Goal: Information Seeking & Learning: Learn about a topic

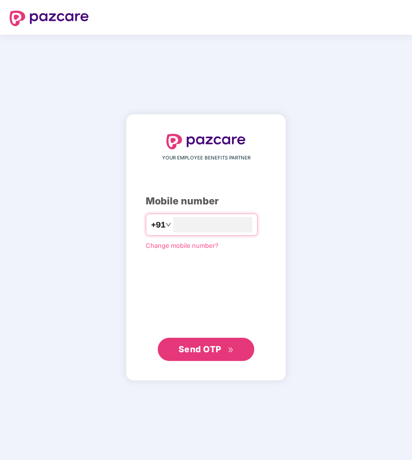
type input "**********"
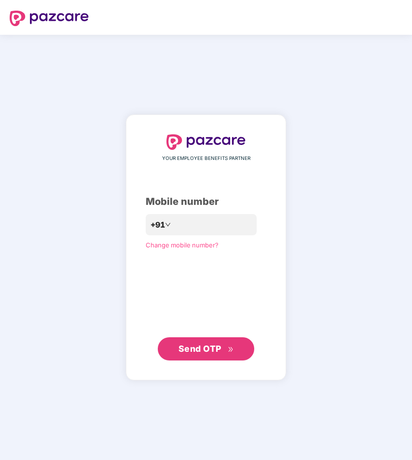
click at [194, 355] on button "Send OTP" at bounding box center [206, 348] width 97 height 23
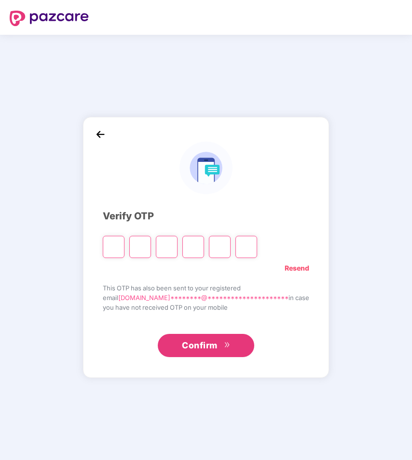
type input "*"
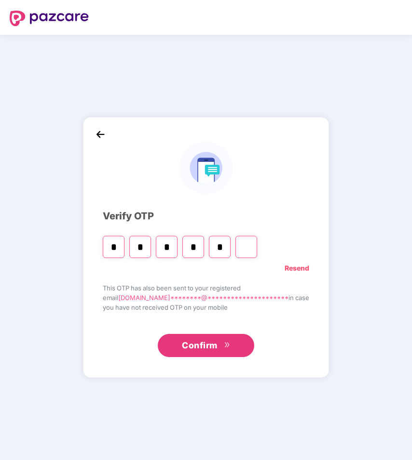
type input "*"
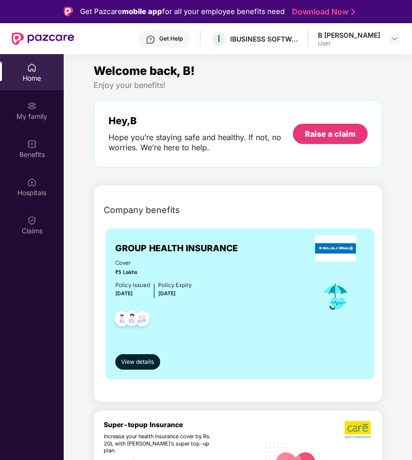
click at [273, 186] on div "Company benefits GROUP HEALTH INSURANCE Cover ₹5 Lakhs Policy issued [DATE] Pol…" at bounding box center [238, 293] width 289 height 217
click at [141, 359] on span "View details" at bounding box center [137, 361] width 33 height 9
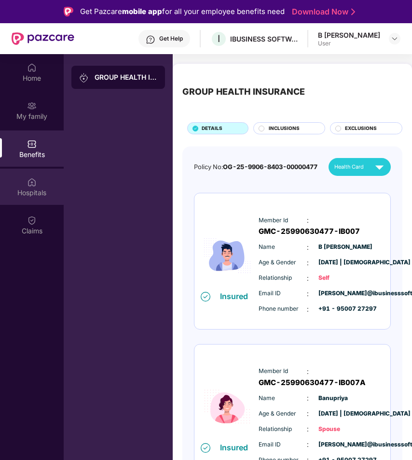
click at [22, 189] on div "Hospitals" at bounding box center [32, 193] width 64 height 10
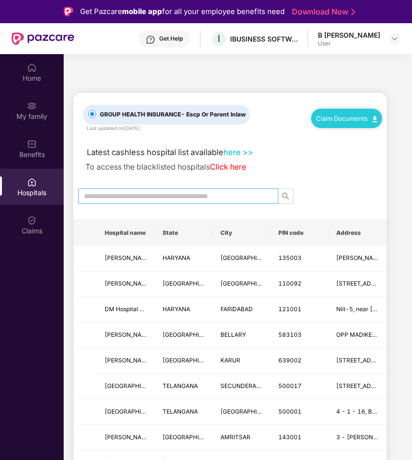
click at [123, 192] on input "text" at bounding box center [174, 196] width 181 height 11
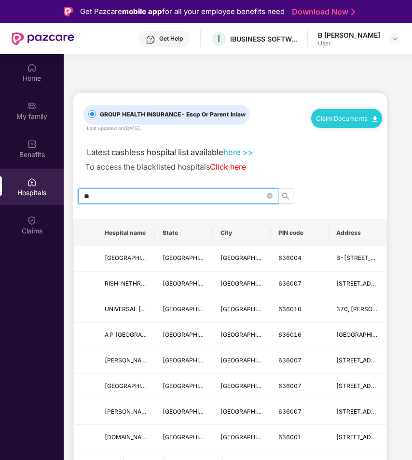
type input "*"
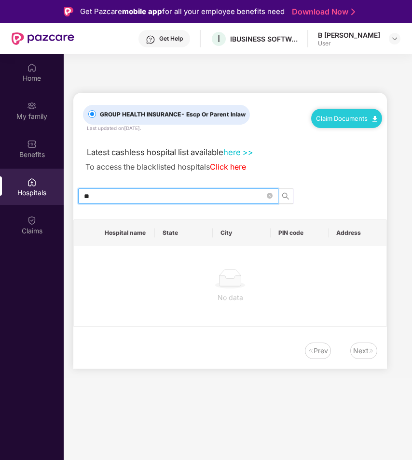
type input "*"
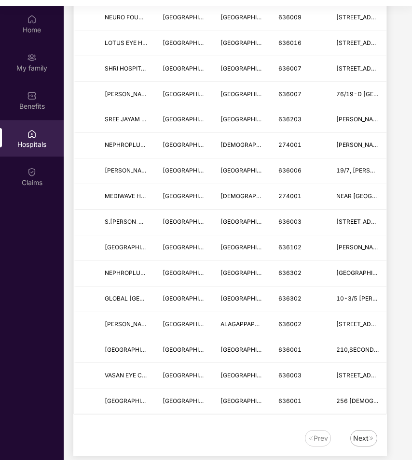
scroll to position [54, 0]
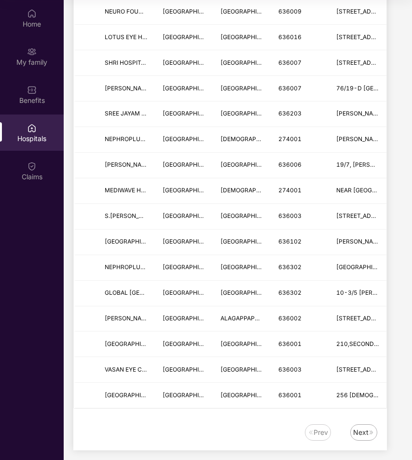
type input "*****"
click at [371, 431] on img at bounding box center [372, 432] width 6 height 6
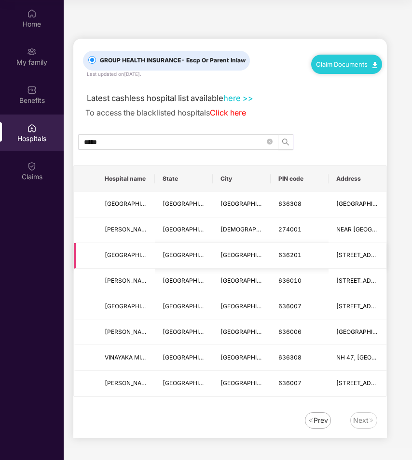
scroll to position [0, 0]
click at [336, 67] on link "Claim Documents" at bounding box center [346, 64] width 61 height 8
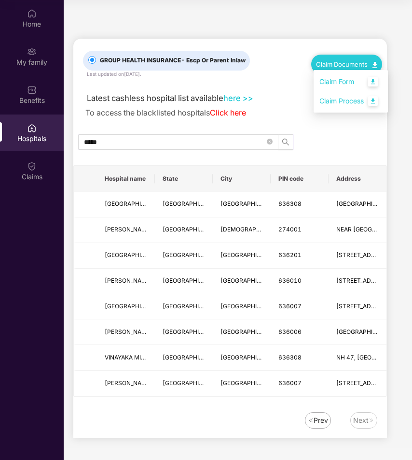
click at [337, 100] on link "Claim Process" at bounding box center [351, 101] width 63 height 21
click at [348, 66] on link "Claim Documents" at bounding box center [346, 64] width 61 height 8
click at [348, 79] on link "Claim Form" at bounding box center [351, 81] width 63 height 21
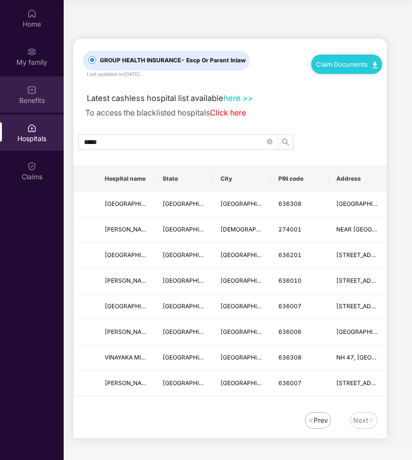
click at [28, 92] on img at bounding box center [32, 90] width 10 height 10
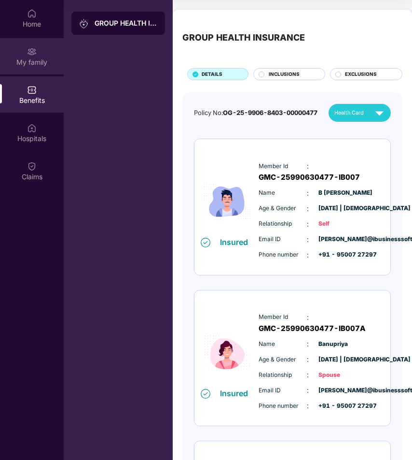
click at [39, 56] on div "My family" at bounding box center [32, 56] width 64 height 36
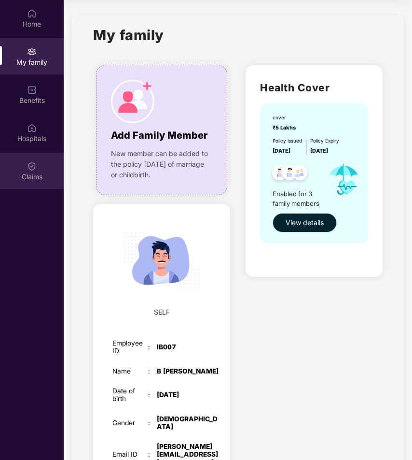
click at [37, 175] on div "Claims" at bounding box center [32, 177] width 64 height 10
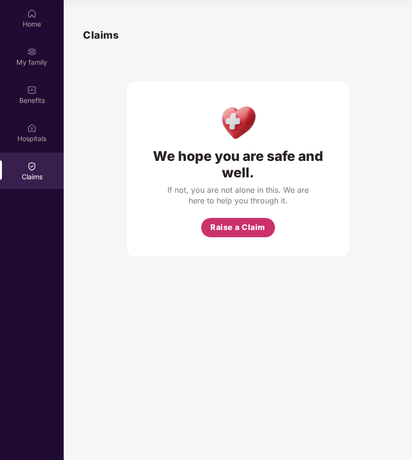
click at [250, 223] on span "Raise a Claim" at bounding box center [237, 227] width 55 height 12
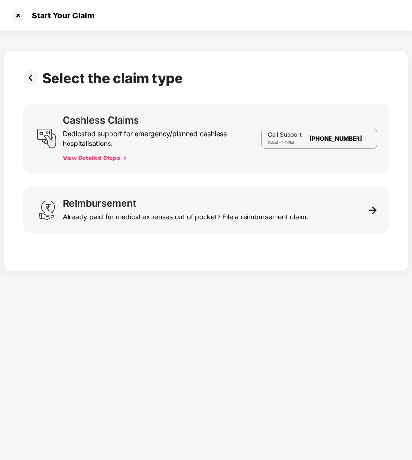
scroll to position [23, 0]
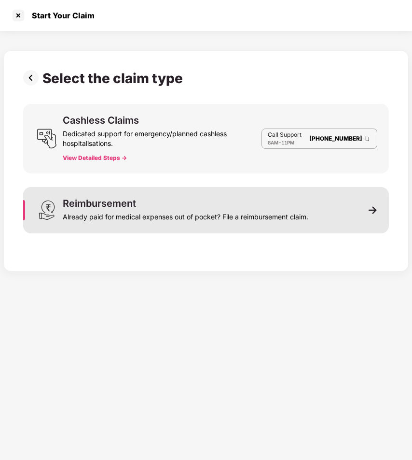
click at [225, 211] on div "Already paid for medical expenses out of pocket? File a reimbursement claim." at bounding box center [186, 215] width 246 height 14
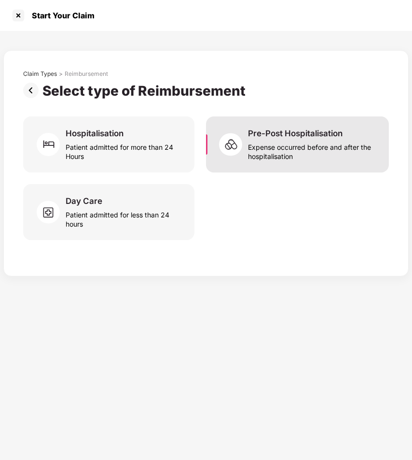
click at [236, 144] on img at bounding box center [233, 144] width 29 height 29
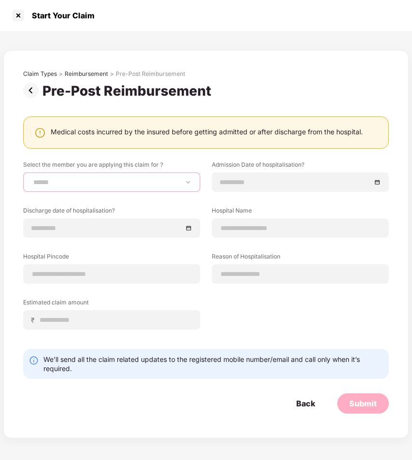
click at [189, 178] on select "**********" at bounding box center [111, 182] width 161 height 8
select select "**********"
click at [31, 178] on select "**********" at bounding box center [111, 182] width 161 height 8
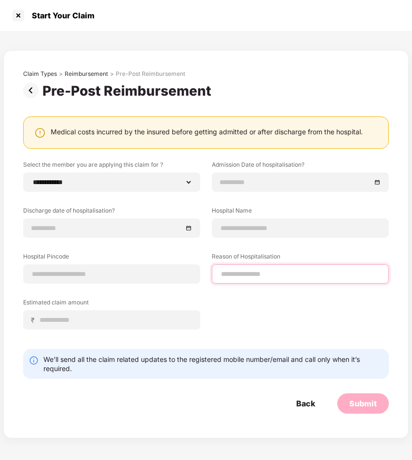
click at [327, 279] on input at bounding box center [300, 274] width 161 height 10
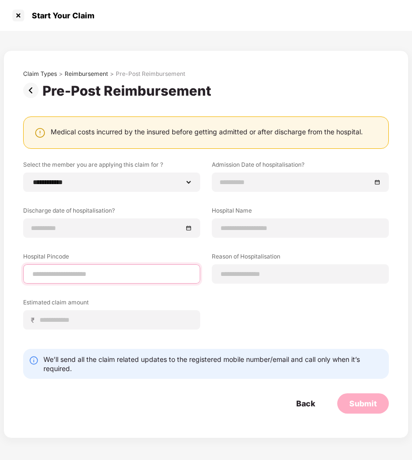
click at [173, 278] on input at bounding box center [111, 274] width 161 height 10
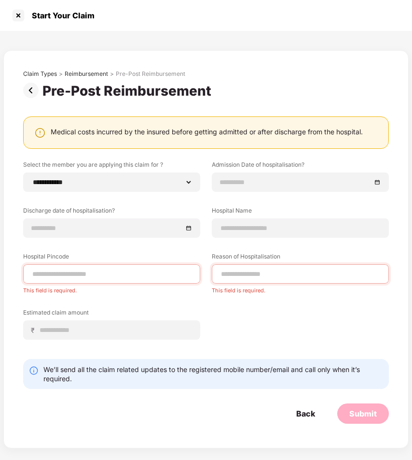
click at [27, 89] on img at bounding box center [32, 90] width 19 height 15
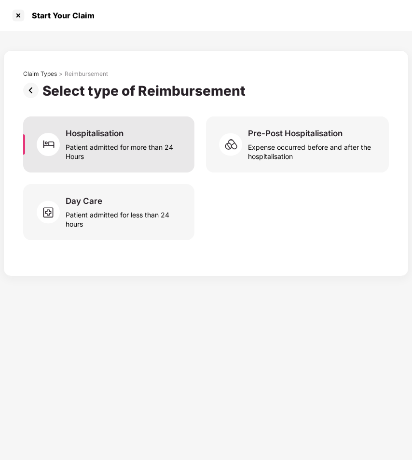
click at [74, 145] on div "Patient admitted for more than 24 Hours" at bounding box center [124, 150] width 117 height 22
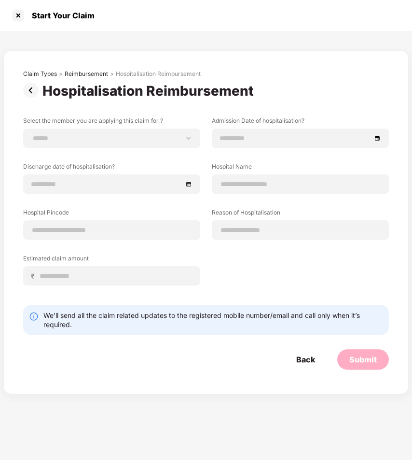
click at [31, 85] on img at bounding box center [32, 90] width 19 height 15
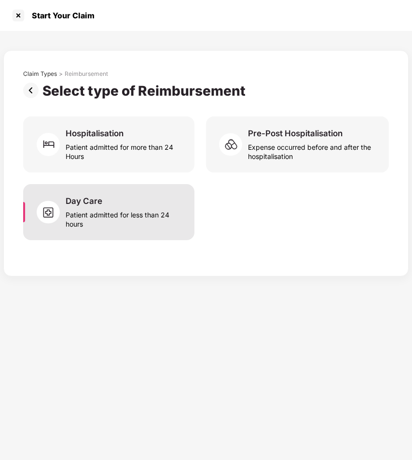
click at [95, 218] on div "Patient admitted for less than 24 hours" at bounding box center [124, 217] width 117 height 22
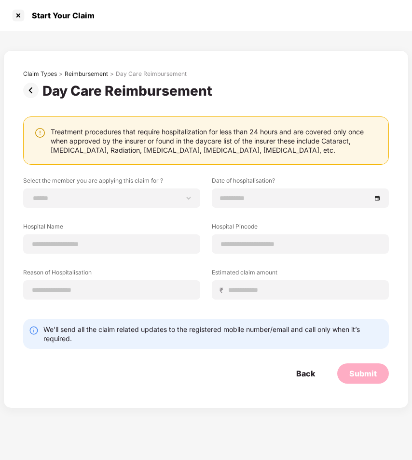
click at [28, 86] on img at bounding box center [32, 90] width 19 height 15
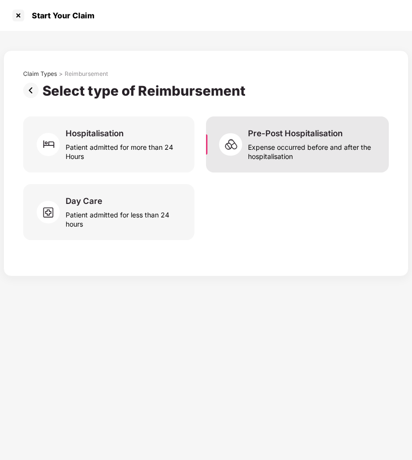
click at [252, 145] on div "Expense occurred before and after the hospitalisation" at bounding box center [312, 150] width 129 height 22
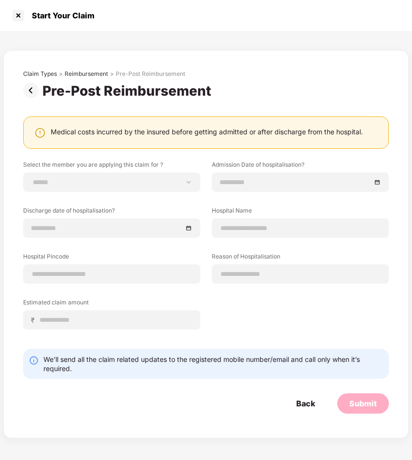
click at [33, 91] on img at bounding box center [32, 90] width 19 height 15
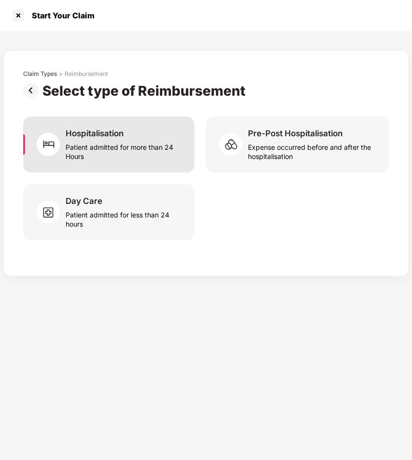
click at [68, 142] on div "Patient admitted for more than 24 Hours" at bounding box center [124, 150] width 117 height 22
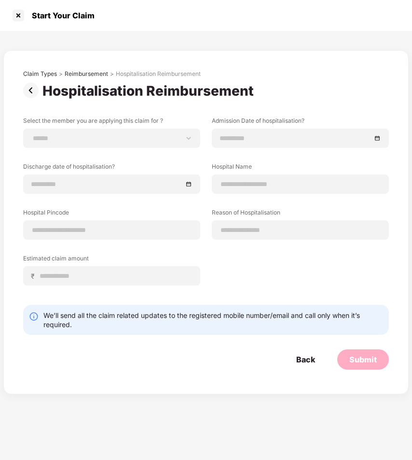
click at [29, 89] on img at bounding box center [32, 90] width 19 height 15
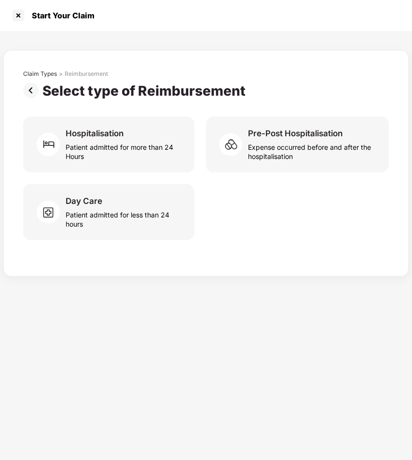
click at [29, 89] on img at bounding box center [32, 90] width 19 height 15
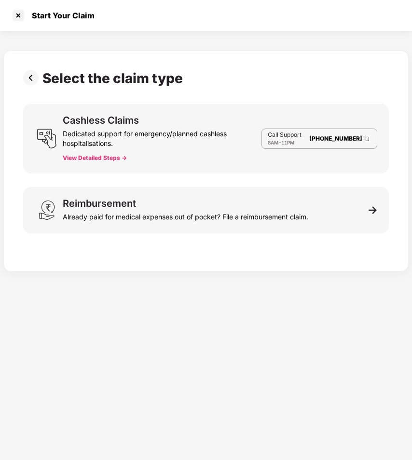
click at [98, 158] on button "View Detailed Steps ->" at bounding box center [95, 158] width 64 height 8
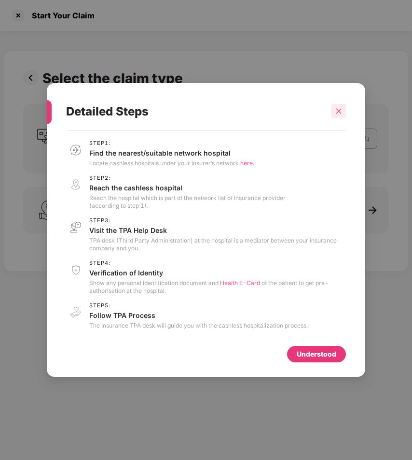
click at [339, 113] on icon "close" at bounding box center [339, 111] width 7 height 7
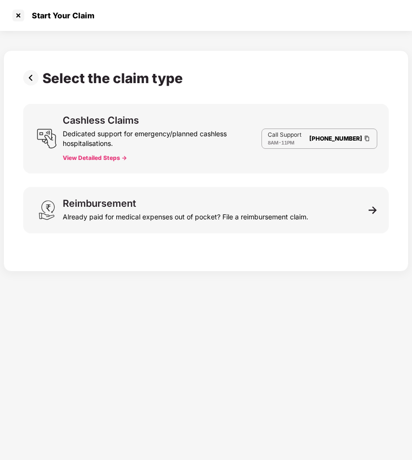
click at [30, 77] on img at bounding box center [32, 77] width 19 height 15
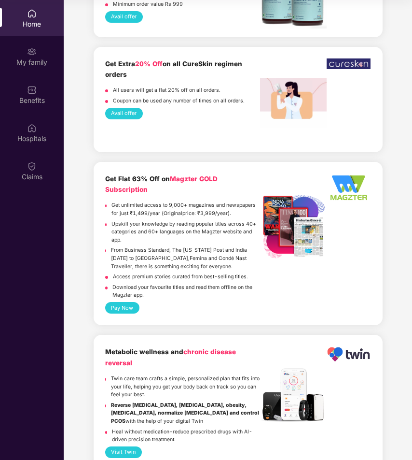
scroll to position [1497, 0]
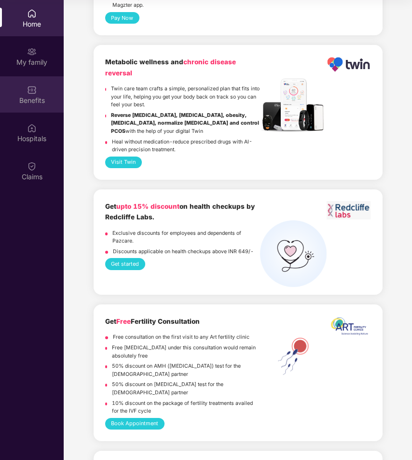
click at [29, 87] on img at bounding box center [32, 90] width 10 height 10
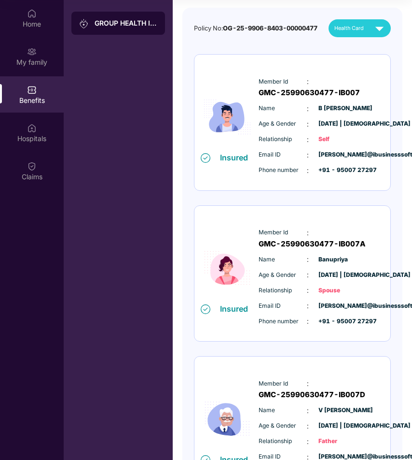
scroll to position [0, 0]
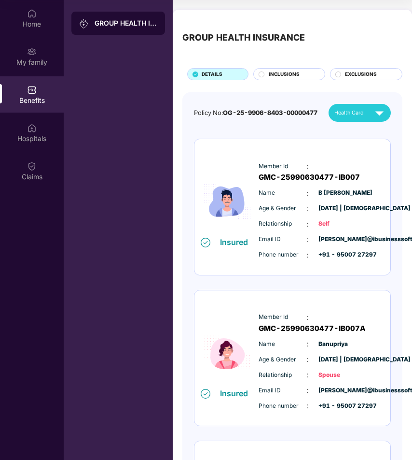
click at [132, 23] on div "GROUP HEALTH INSURANCE" at bounding box center [126, 23] width 63 height 10
click at [381, 111] on img at bounding box center [379, 112] width 17 height 17
click at [294, 73] on span "INCLUSIONS" at bounding box center [284, 74] width 31 height 8
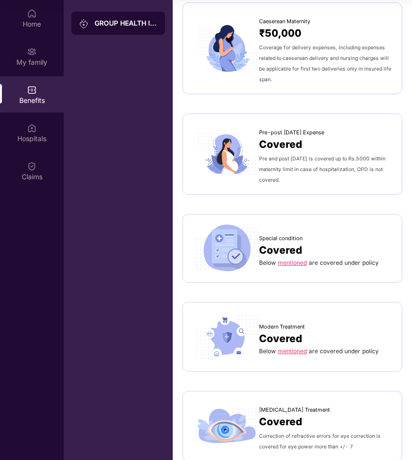
scroll to position [1110, 0]
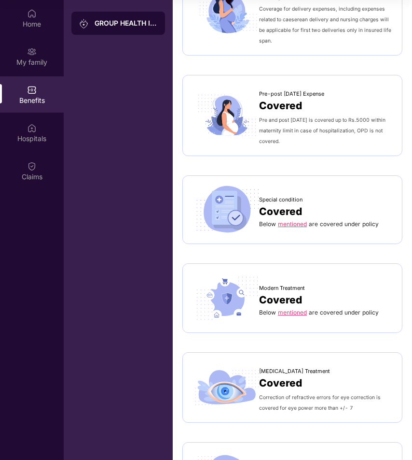
click at [290, 220] on link "mentioned" at bounding box center [292, 223] width 29 height 7
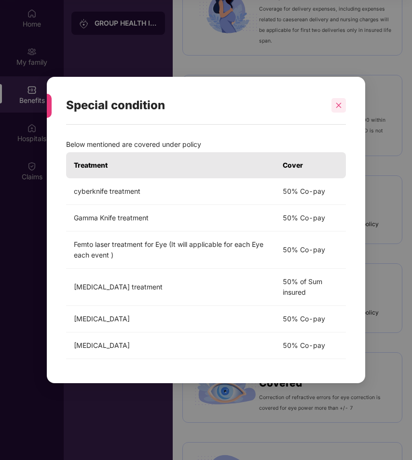
click at [340, 102] on icon "close" at bounding box center [339, 105] width 7 height 7
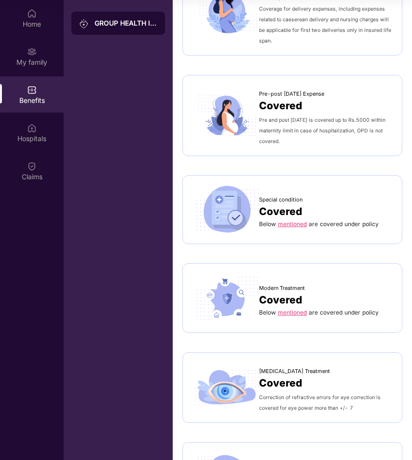
click at [285, 309] on link "mentioned" at bounding box center [292, 312] width 29 height 7
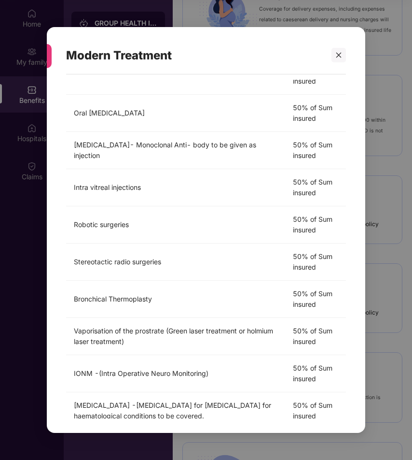
scroll to position [166, 0]
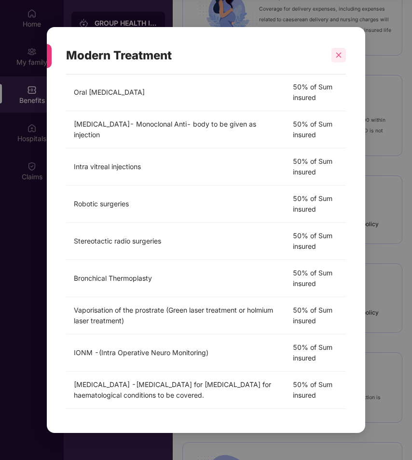
click at [337, 52] on icon "close" at bounding box center [339, 55] width 7 height 7
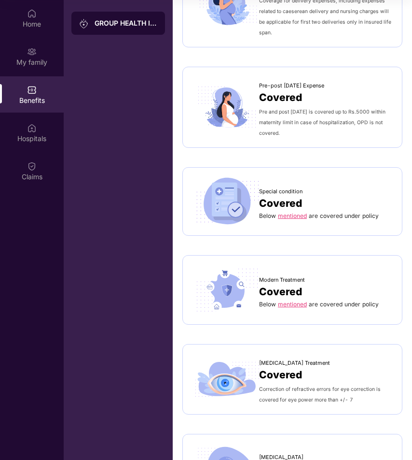
scroll to position [1094, 0]
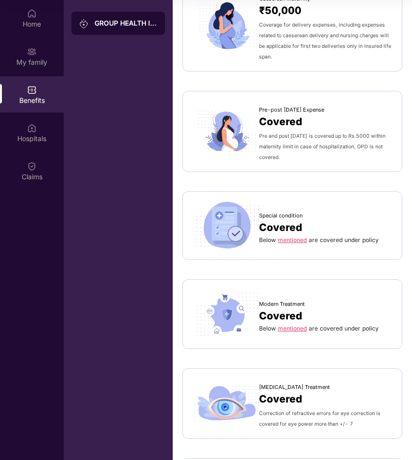
click at [327, 391] on div "Covered" at bounding box center [325, 399] width 133 height 16
click at [288, 383] on span "[MEDICAL_DATA] Treatment" at bounding box center [294, 387] width 71 height 8
click at [283, 391] on span "Covered" at bounding box center [280, 399] width 43 height 16
click at [282, 391] on span "Covered" at bounding box center [280, 399] width 43 height 16
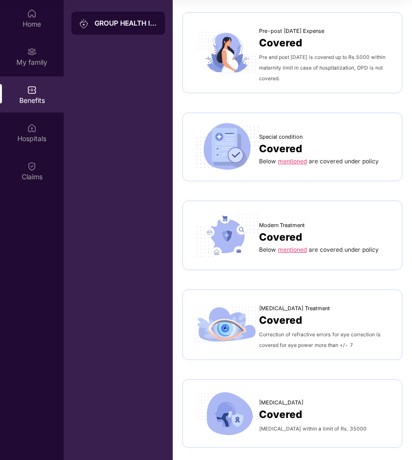
scroll to position [1288, 0]
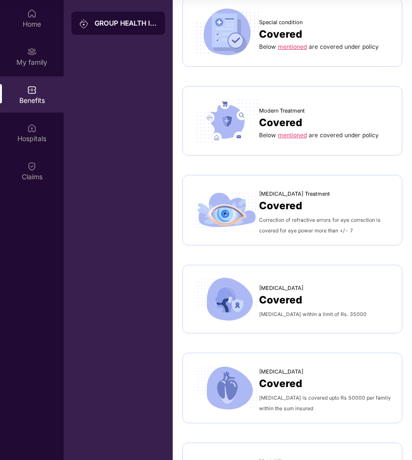
click at [301, 292] on span "Covered" at bounding box center [280, 300] width 43 height 16
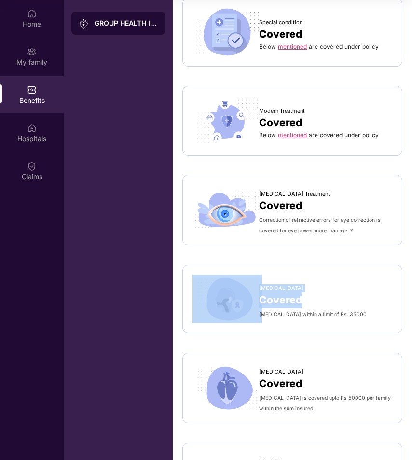
drag, startPoint x: 360, startPoint y: 267, endPoint x: 258, endPoint y: 259, distance: 102.2
click at [258, 275] on div "[MEDICAL_DATA] Covered [MEDICAL_DATA] within a limit of Rs. 35000" at bounding box center [293, 299] width 200 height 48
click at [258, 275] on img at bounding box center [228, 299] width 70 height 48
click at [391, 292] on div "Covered" at bounding box center [325, 300] width 133 height 16
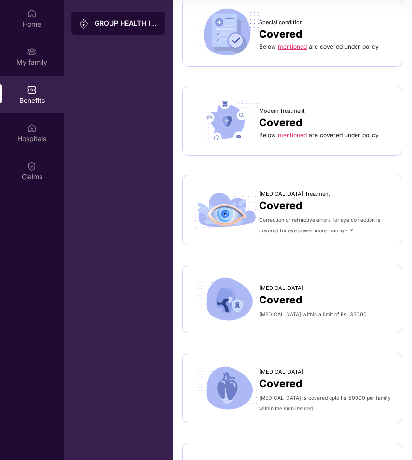
drag, startPoint x: 329, startPoint y: 262, endPoint x: 282, endPoint y: 261, distance: 47.3
click at [282, 284] on span "[MEDICAL_DATA]" at bounding box center [281, 288] width 44 height 8
click at [343, 279] on div "[MEDICAL_DATA]" at bounding box center [325, 285] width 133 height 13
drag, startPoint x: 318, startPoint y: 264, endPoint x: 260, endPoint y: 264, distance: 57.9
click at [260, 279] on div "[MEDICAL_DATA]" at bounding box center [325, 285] width 133 height 13
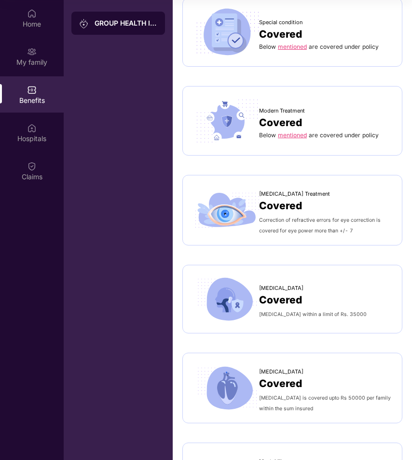
copy span "[MEDICAL_DATA]"
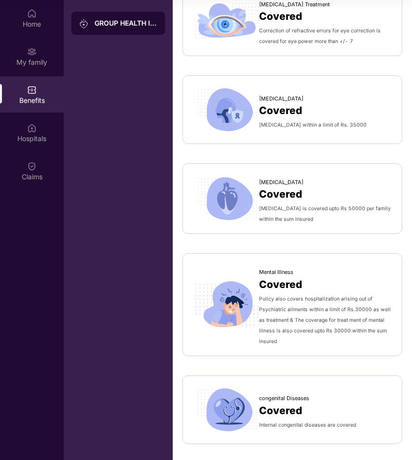
scroll to position [1481, 0]
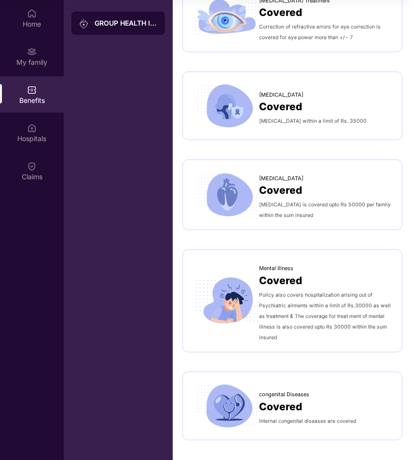
click at [311, 399] on div "Covered" at bounding box center [325, 407] width 133 height 16
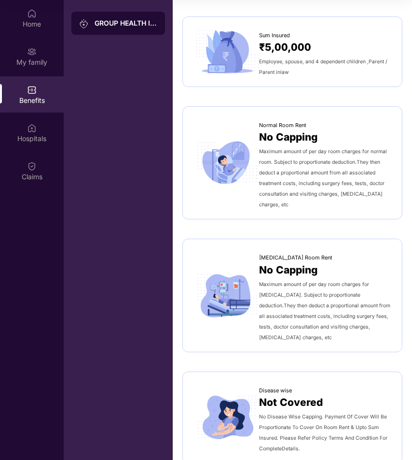
scroll to position [0, 0]
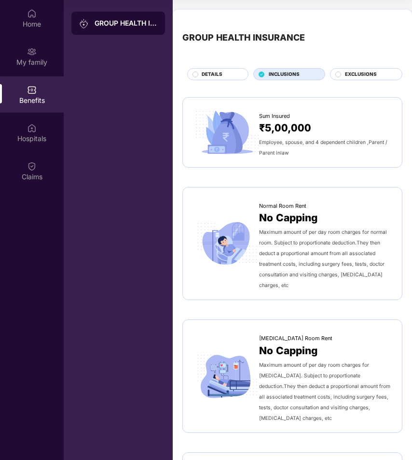
click at [346, 76] on span "EXCLUSIONS" at bounding box center [361, 74] width 32 height 8
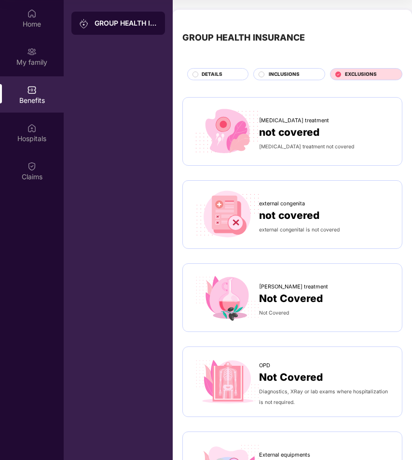
click at [293, 120] on span "[MEDICAL_DATA] treatment" at bounding box center [294, 120] width 70 height 8
click at [32, 18] on div "Home" at bounding box center [32, 18] width 64 height 36
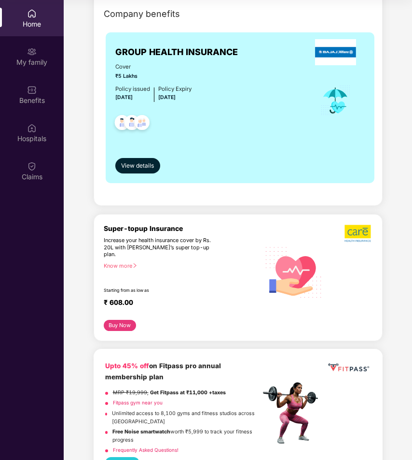
scroll to position [338, 0]
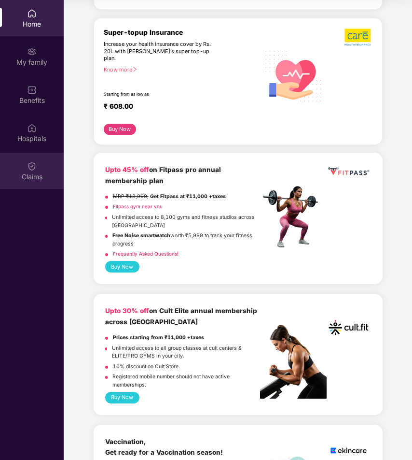
click at [30, 168] on img at bounding box center [32, 166] width 10 height 10
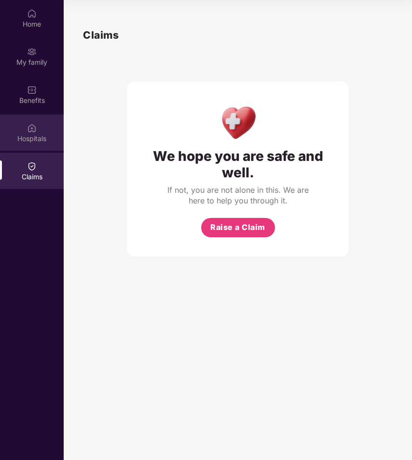
click at [43, 135] on div "Hospitals" at bounding box center [32, 139] width 64 height 10
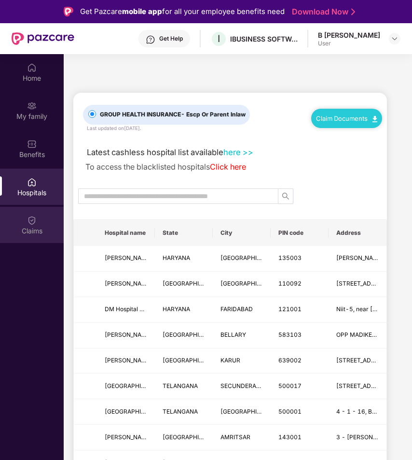
click at [33, 223] on img at bounding box center [32, 220] width 10 height 10
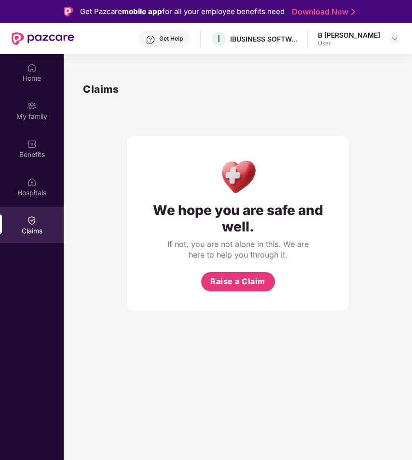
click at [187, 31] on div "Get Help" at bounding box center [165, 38] width 52 height 17
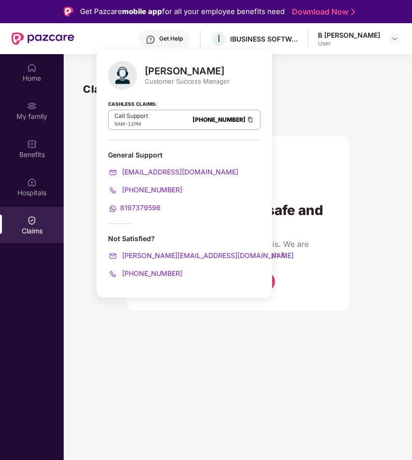
click at [252, 120] on img at bounding box center [251, 119] width 8 height 8
click at [387, 40] on div "B [PERSON_NAME] User" at bounding box center [359, 38] width 83 height 17
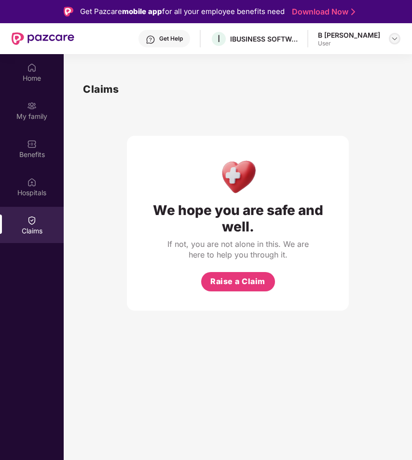
click at [390, 39] on div at bounding box center [395, 39] width 12 height 12
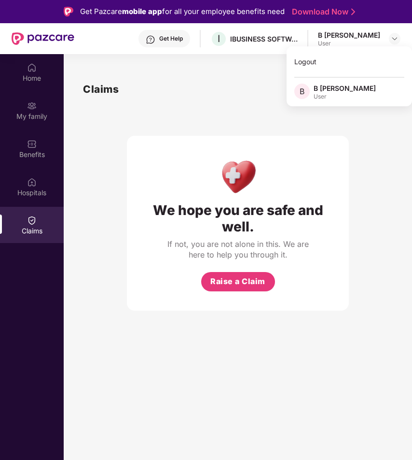
click at [382, 124] on div "We hope you are safe and well. If not, you are not alone in this. We are here t…" at bounding box center [238, 203] width 310 height 213
